Goal: Obtain resource: Download file/media

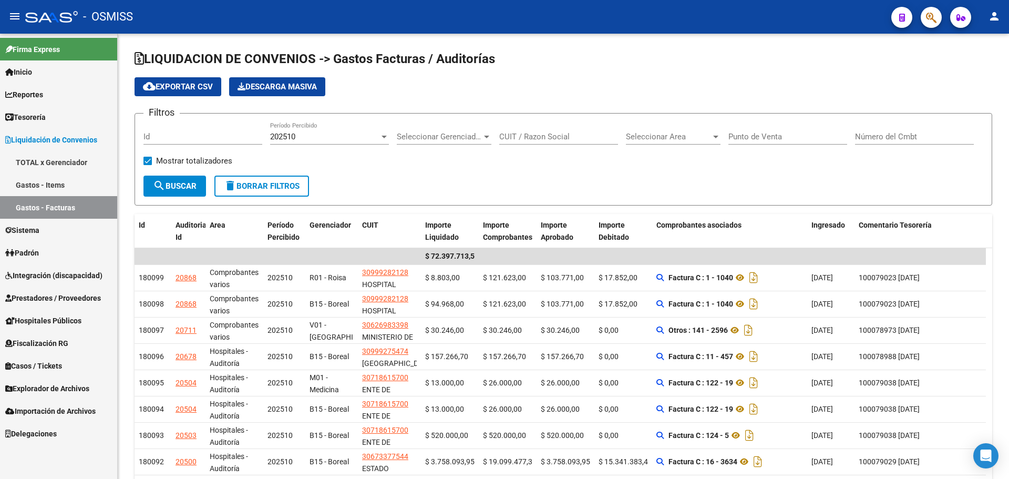
click at [926, 26] on span "button" at bounding box center [931, 18] width 11 height 22
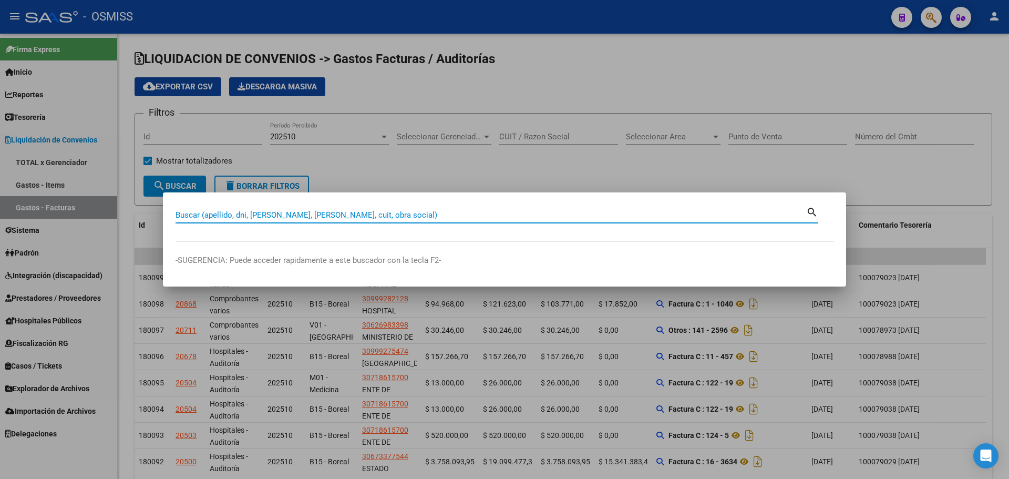
paste input "5-2566037"
type input "5-2566037"
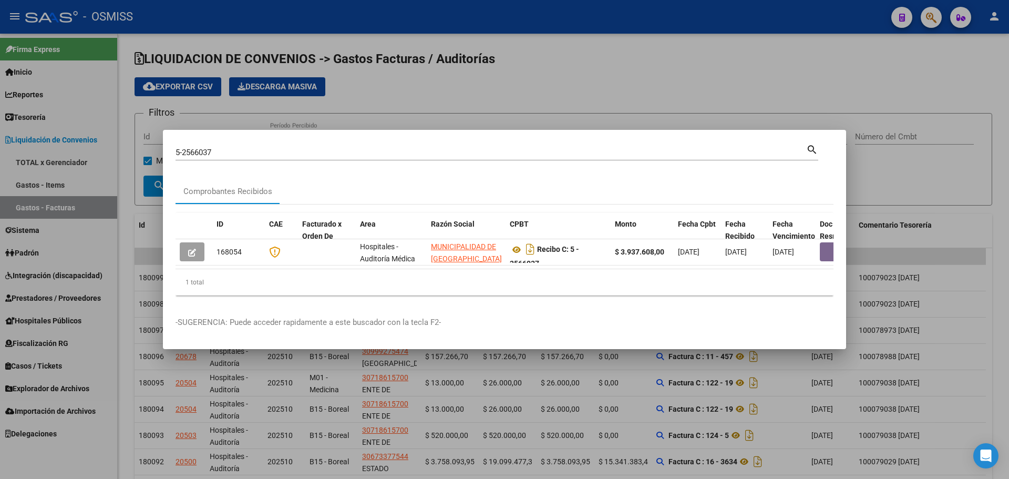
click at [530, 103] on div at bounding box center [504, 239] width 1009 height 479
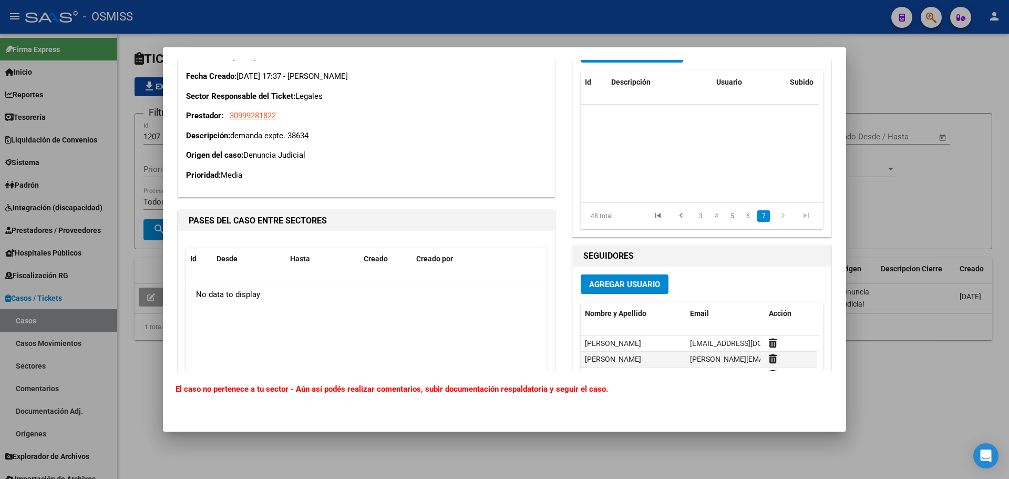
scroll to position [670, 0]
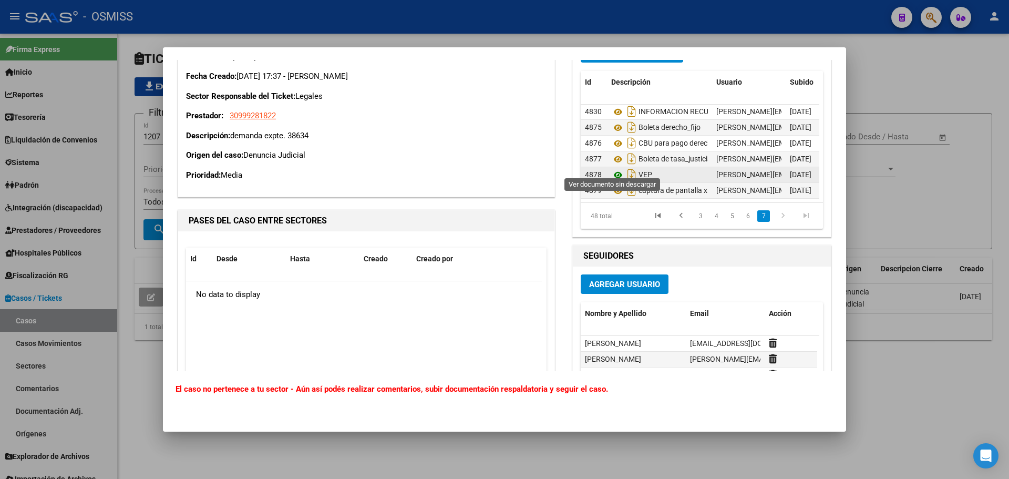
click at [614, 170] on icon at bounding box center [618, 175] width 14 height 13
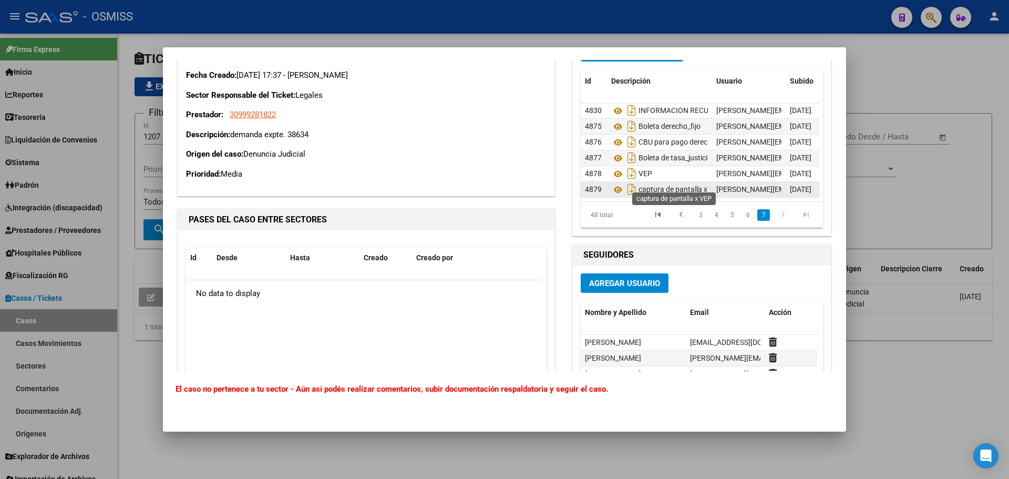
scroll to position [2133, 0]
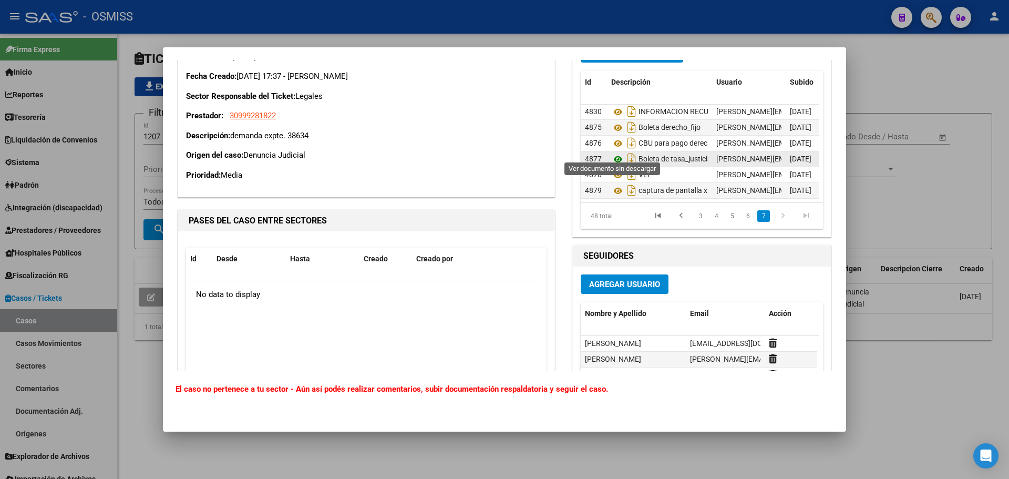
click at [612, 153] on icon at bounding box center [618, 159] width 14 height 13
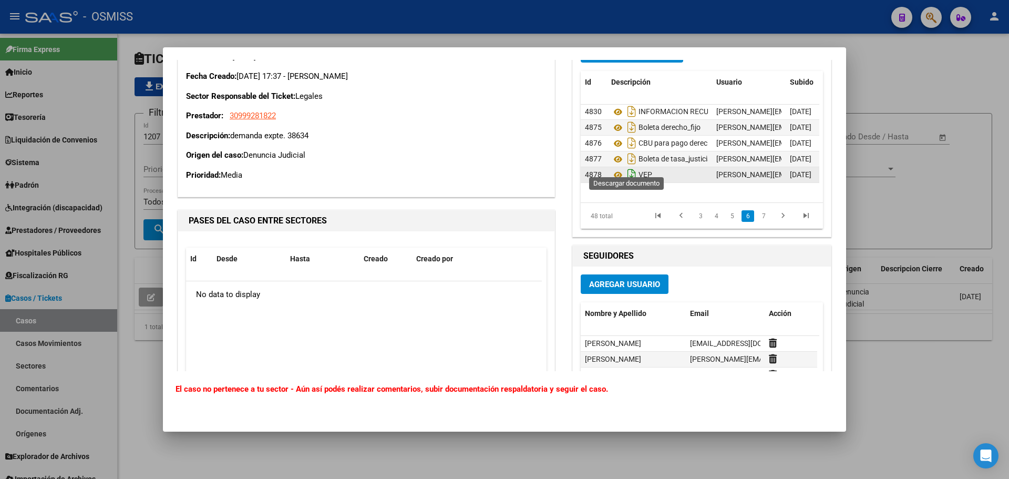
scroll to position [618, 0]
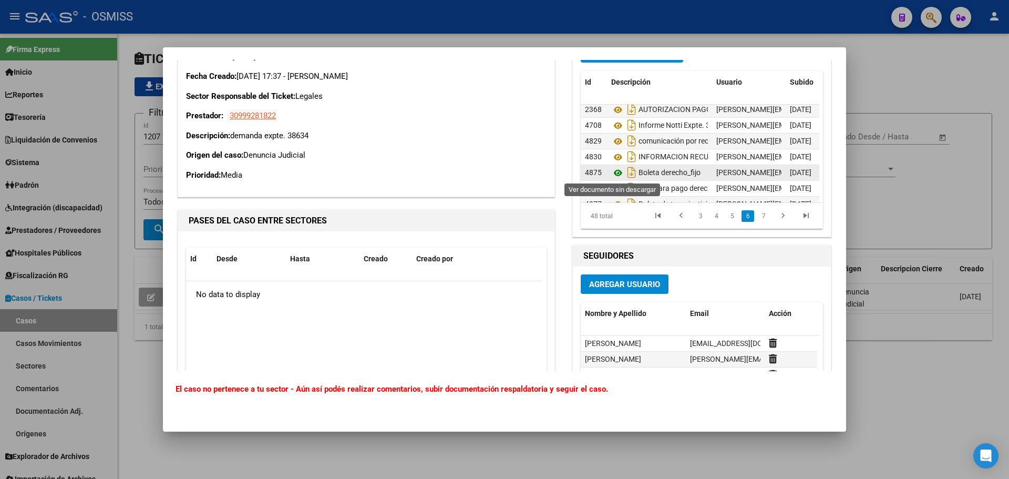
click at [614, 173] on icon at bounding box center [618, 173] width 14 height 13
